Goal: Task Accomplishment & Management: Manage account settings

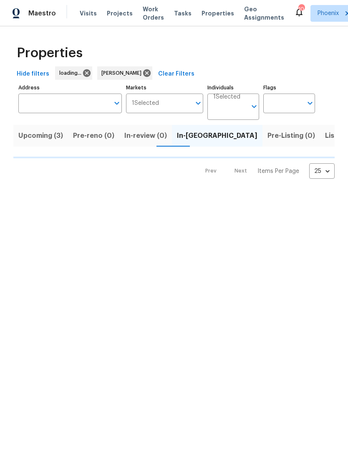
click at [20, 192] on div "Properties Hide filters loading... Jeremy Van Kirk Clear Filters Address Addres…" at bounding box center [174, 109] width 348 height 166
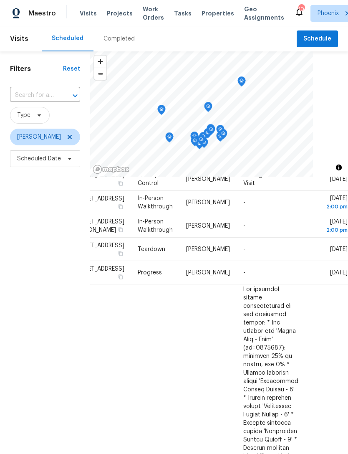
scroll to position [74, 64]
click at [0, 0] on icon at bounding box center [0, 0] width 0 height 0
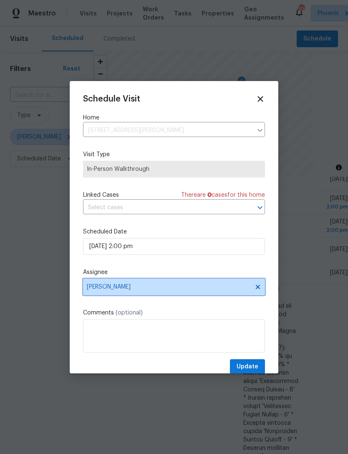
click at [173, 286] on span "[PERSON_NAME]" at bounding box center [169, 286] width 164 height 7
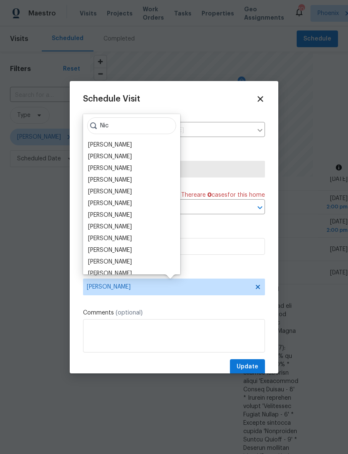
type input "Nic"
click at [107, 189] on div "[PERSON_NAME]" at bounding box center [110, 191] width 44 height 8
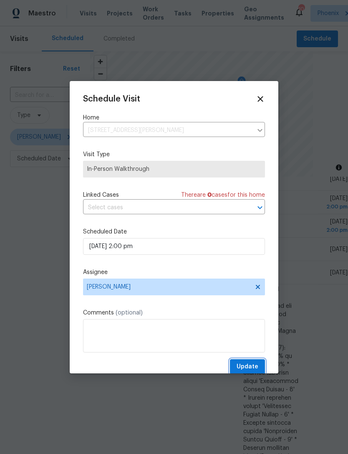
click at [249, 366] on span "Update" at bounding box center [248, 366] width 22 height 10
